Goal: Information Seeking & Learning: Learn about a topic

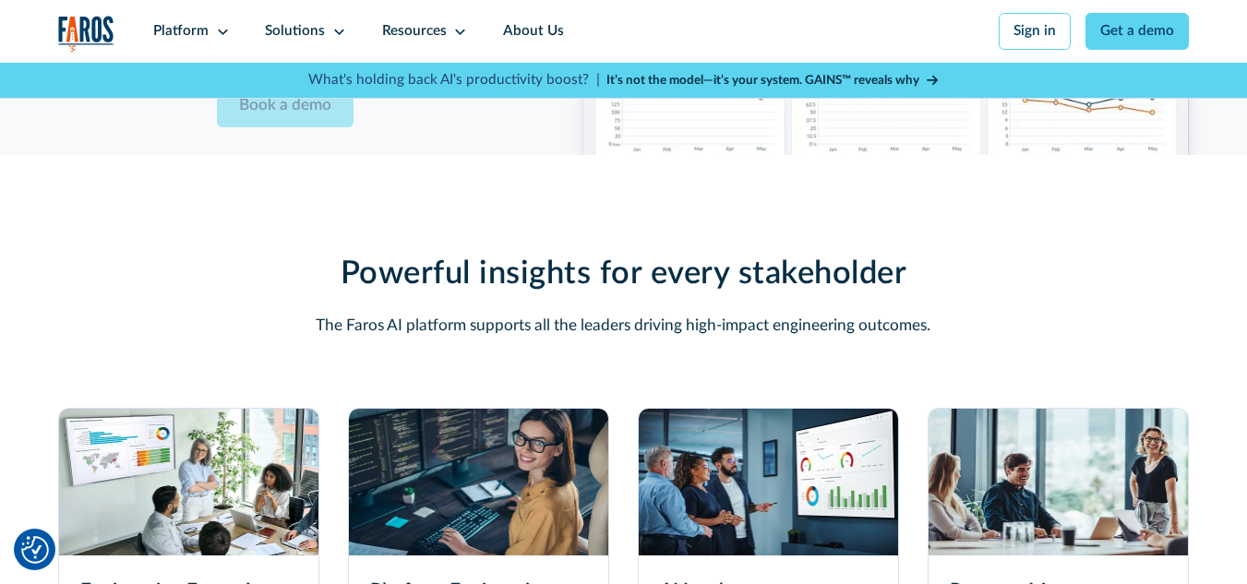
scroll to position [4999, 0]
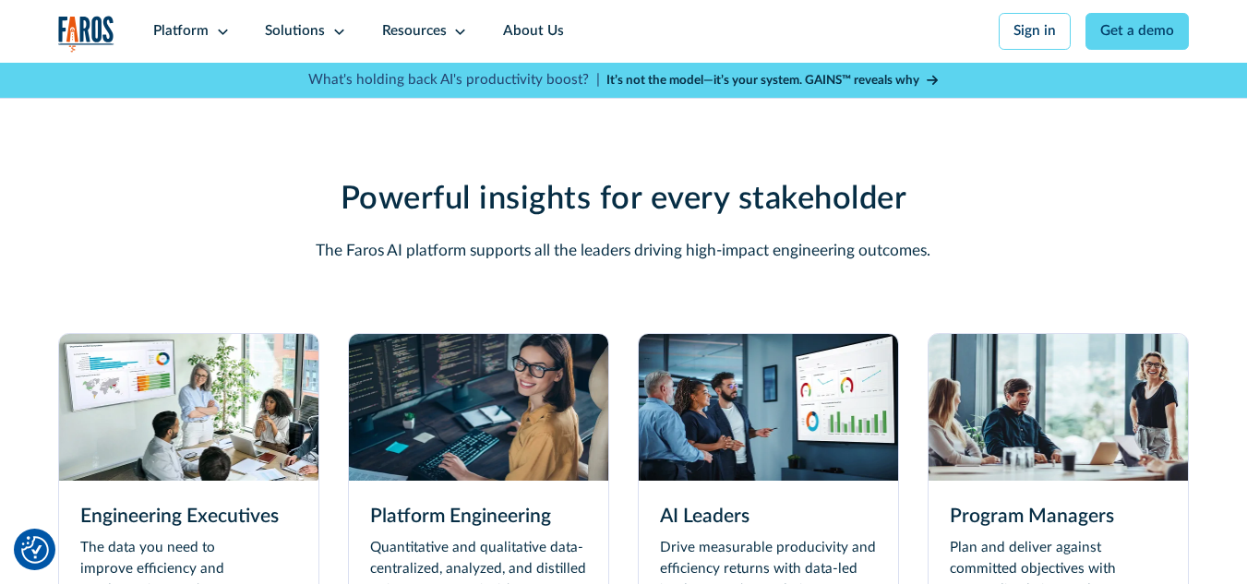
click at [244, 449] on img at bounding box center [188, 407] width 259 height 146
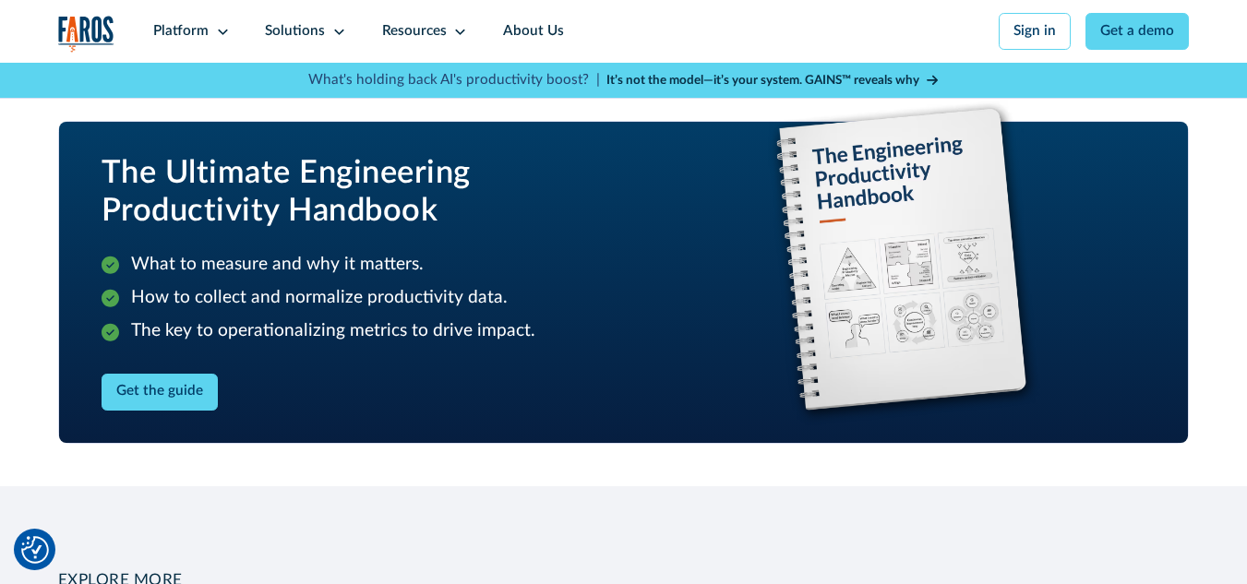
scroll to position [2216, 0]
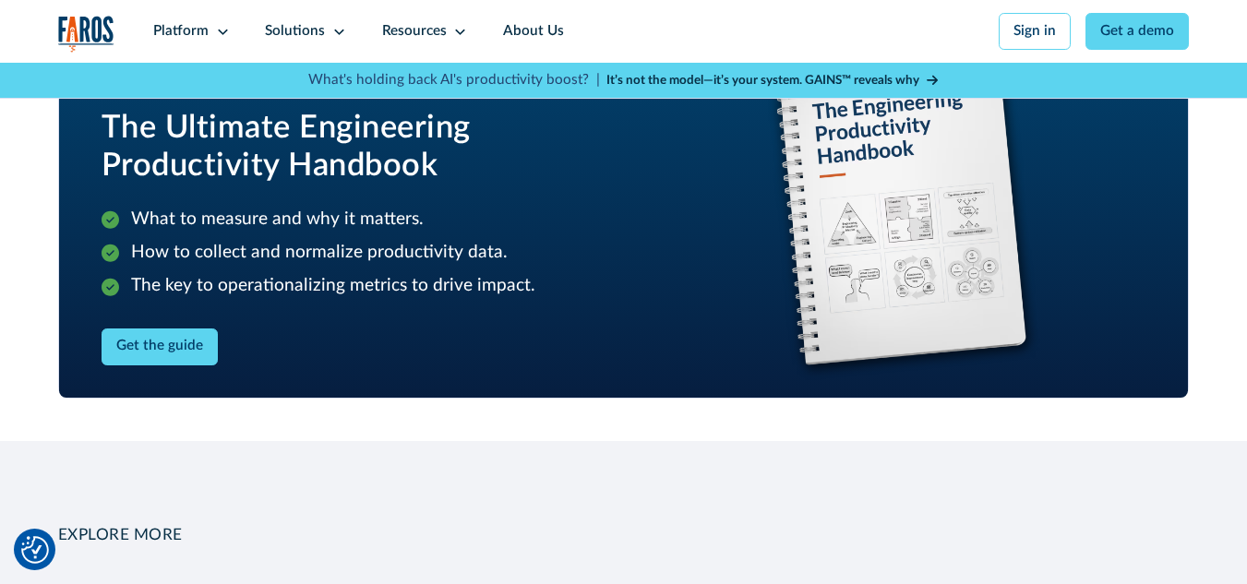
click at [359, 337] on div "Get the guide" at bounding box center [342, 347] width 480 height 37
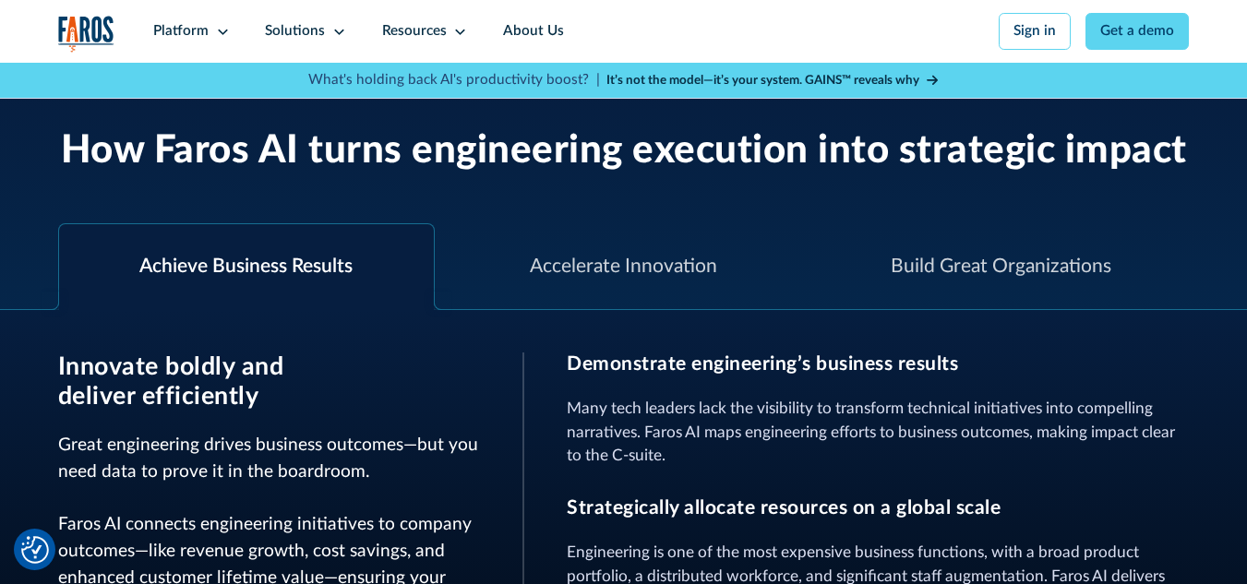
scroll to position [554, 0]
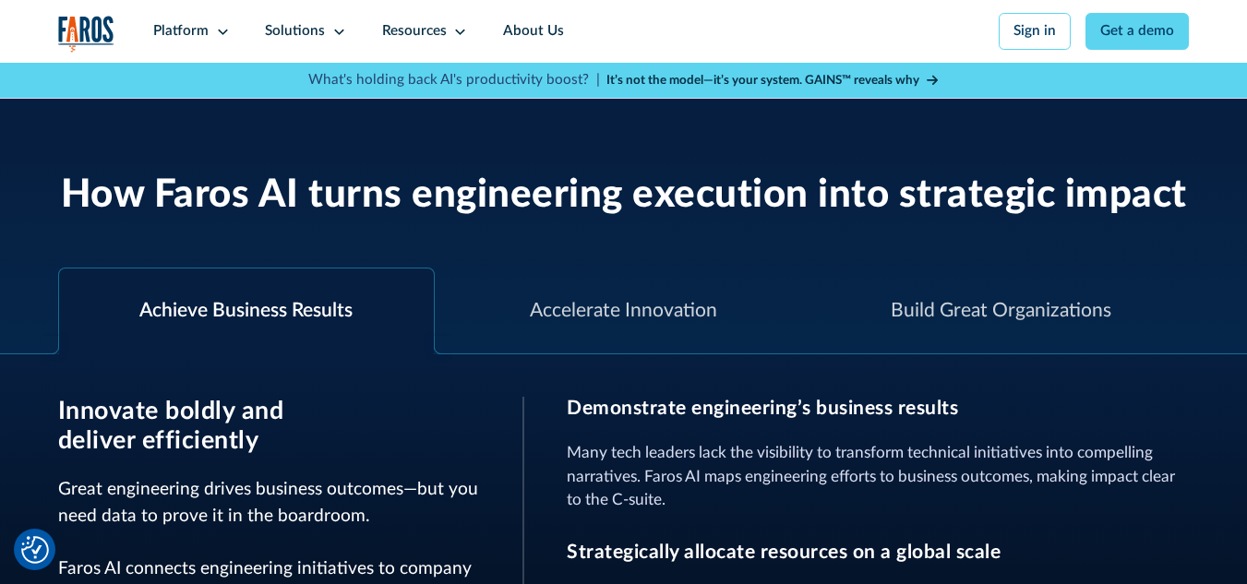
click at [42, 336] on div at bounding box center [51, 345] width 18 height 18
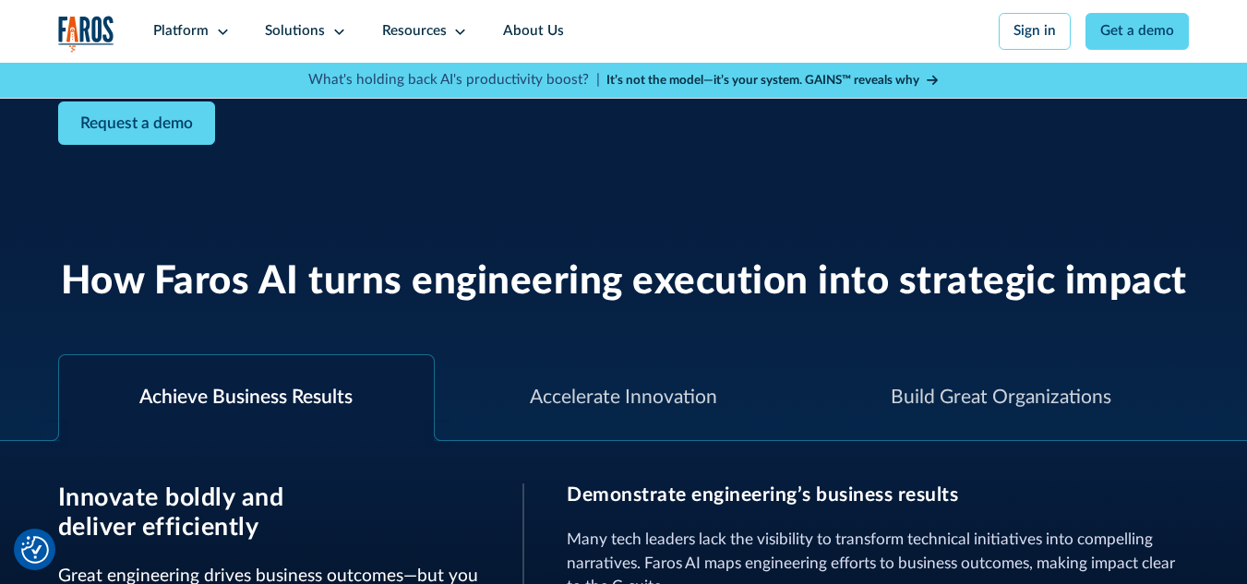
scroll to position [492, 0]
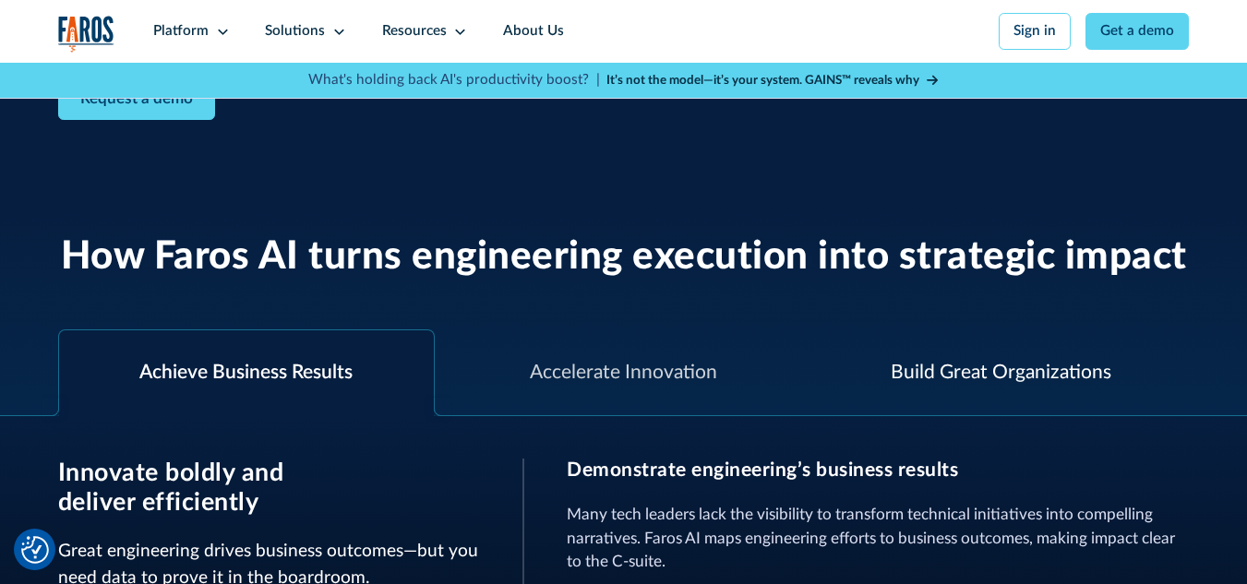
click at [1073, 358] on div "Build Great Organizations" at bounding box center [1001, 373] width 221 height 30
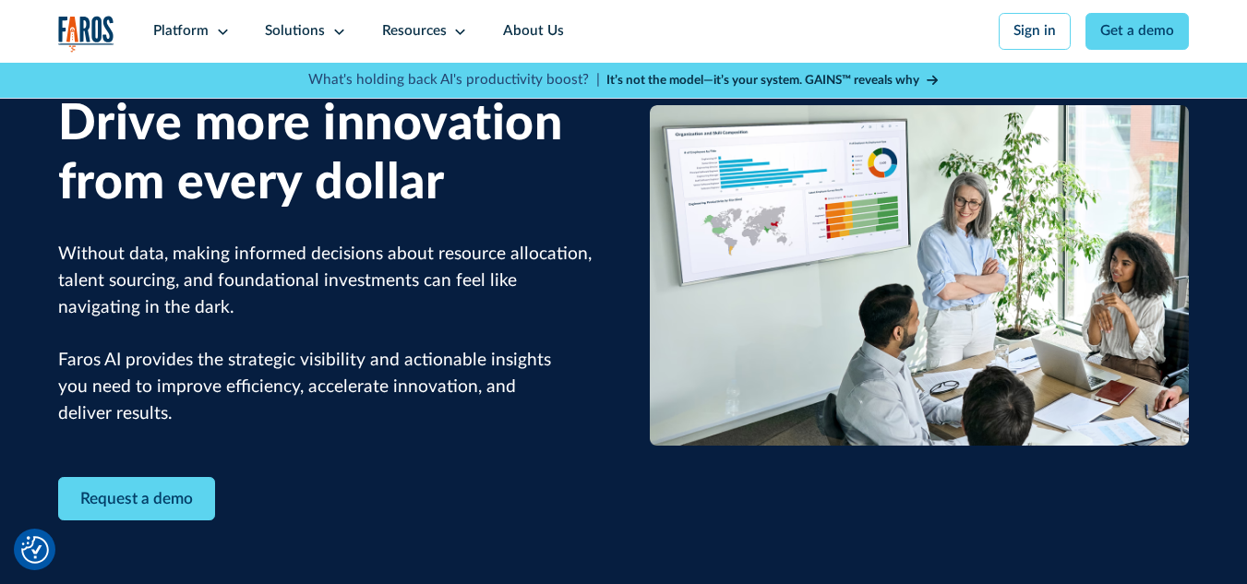
scroll to position [247, 0]
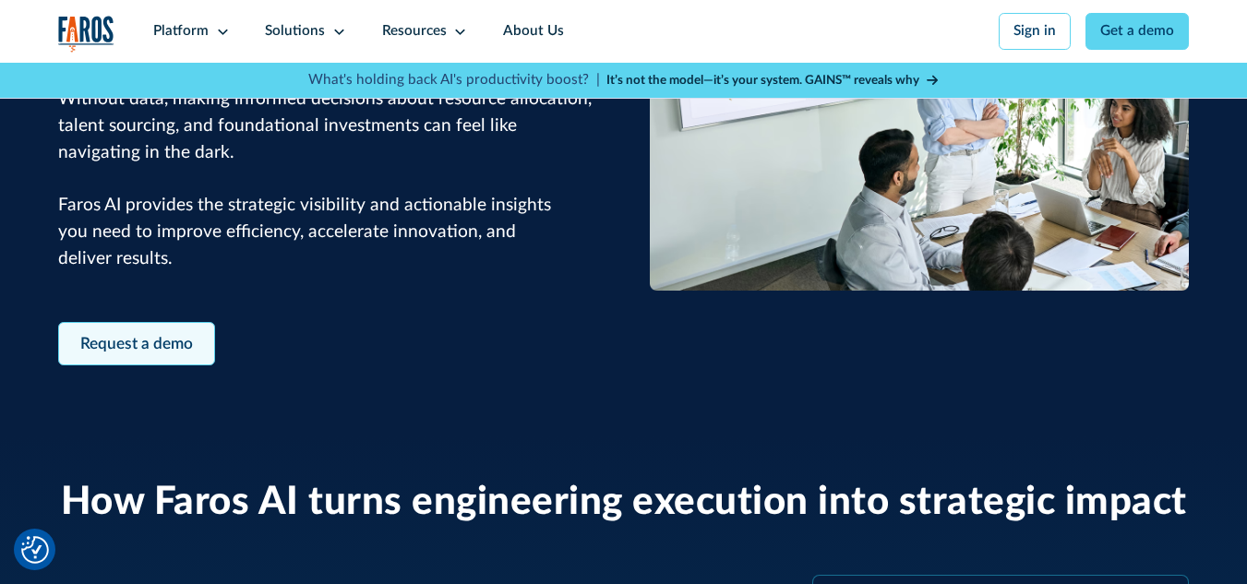
click at [156, 322] on link "Request a demo" at bounding box center [136, 343] width 157 height 43
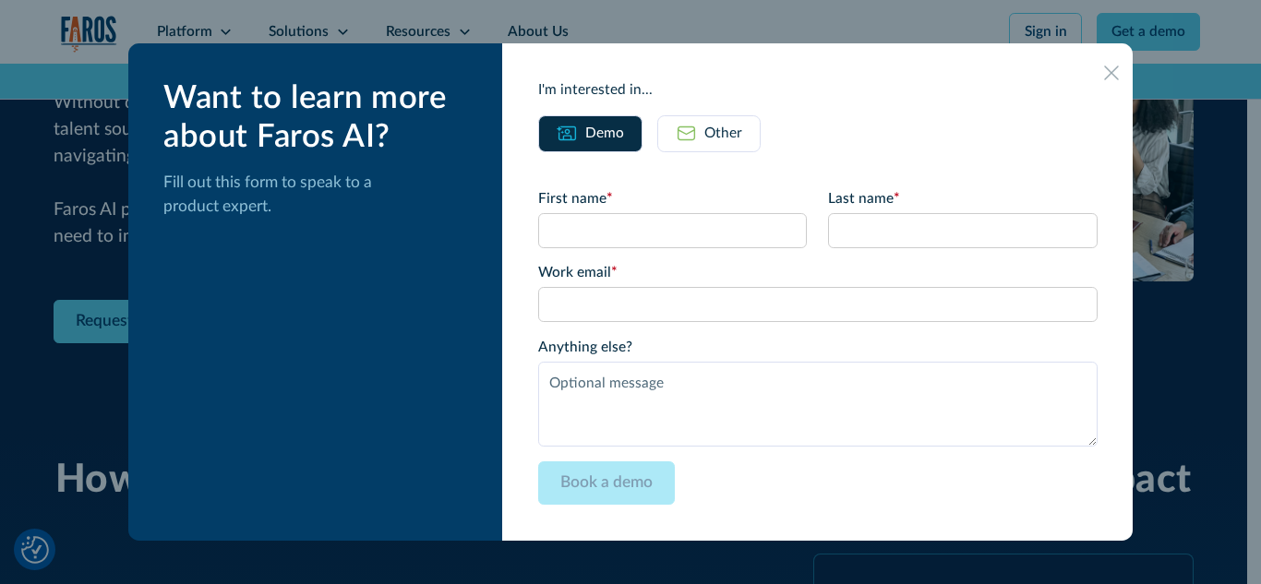
click at [1105, 75] on icon at bounding box center [1112, 73] width 14 height 14
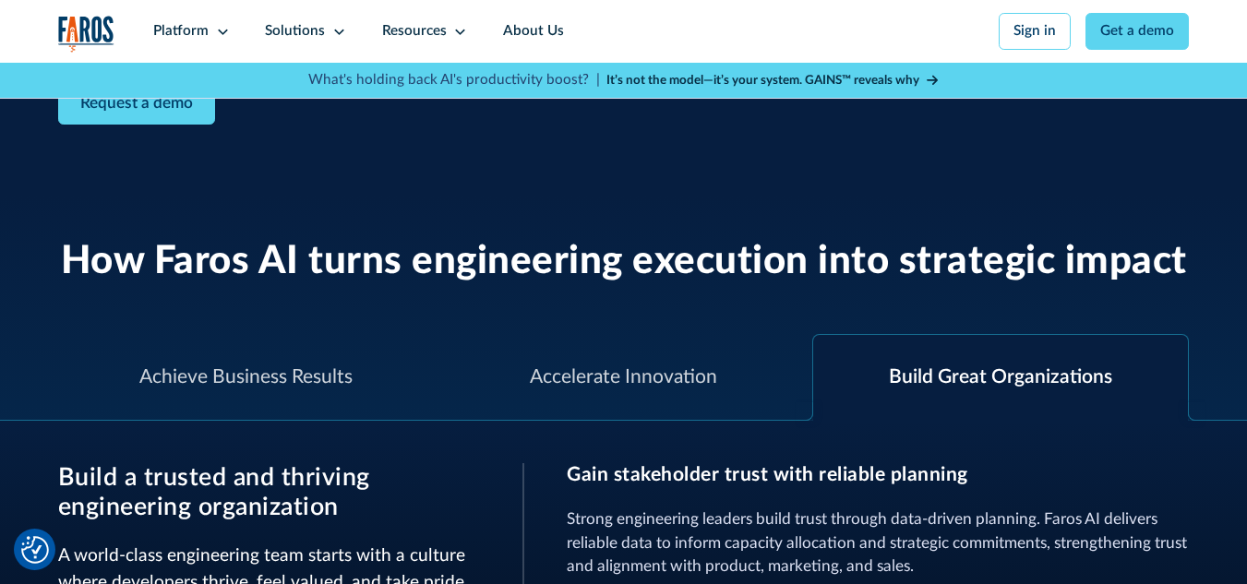
scroll to position [492, 0]
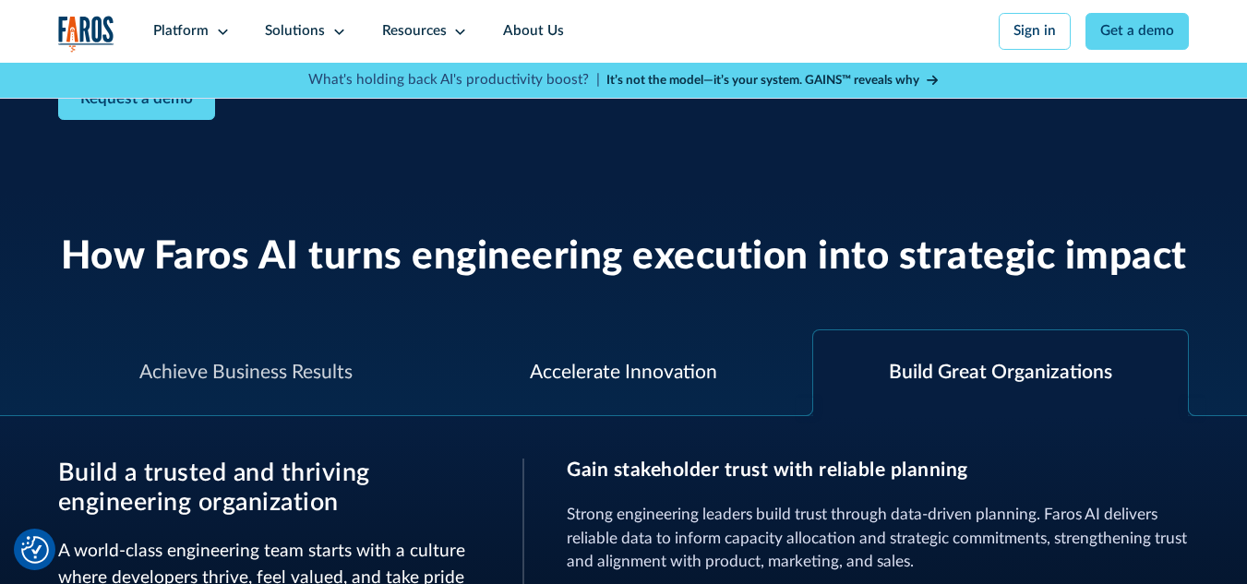
click at [643, 358] on div "Accelerate Innovation" at bounding box center [623, 373] width 187 height 30
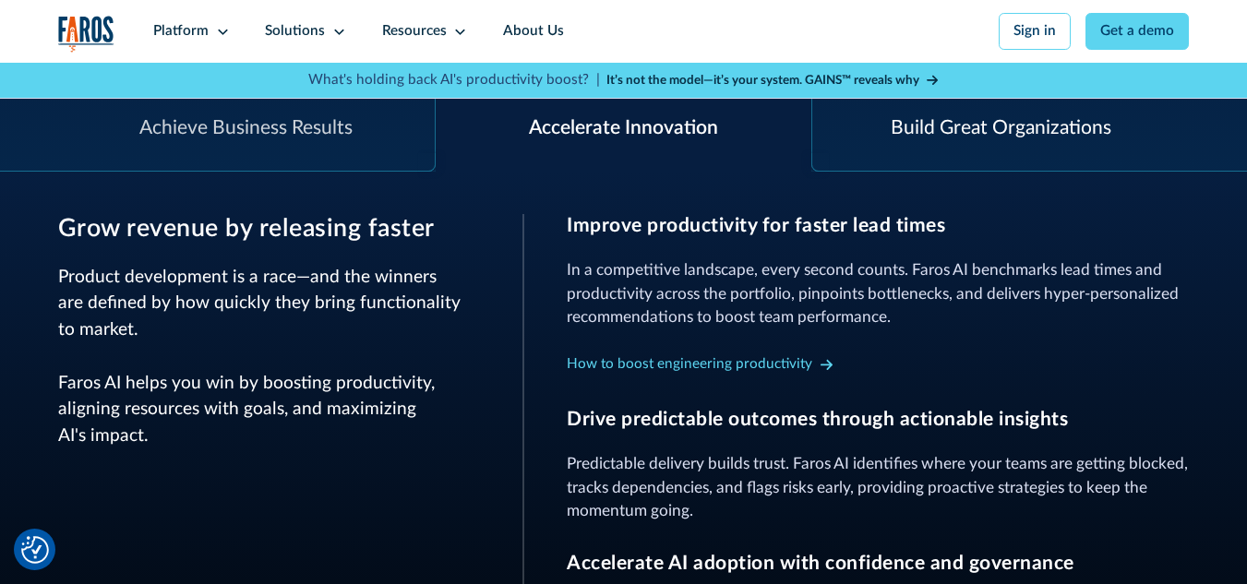
scroll to position [739, 0]
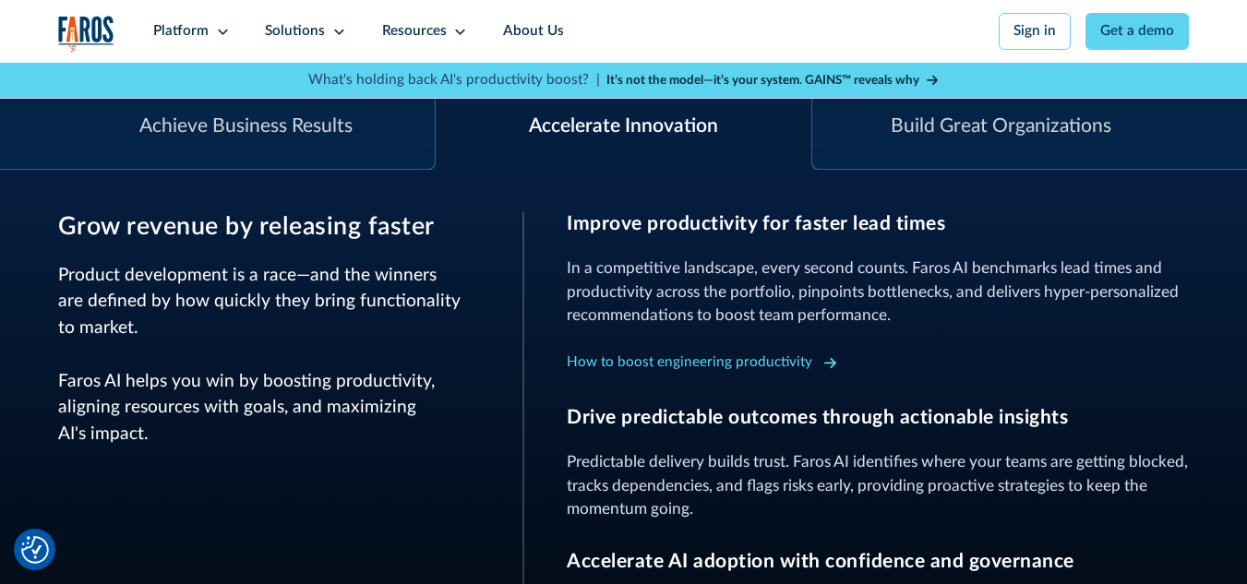
click at [727, 353] on div "How to boost engineering productivity" at bounding box center [690, 363] width 246 height 21
